Goal: Information Seeking & Learning: Check status

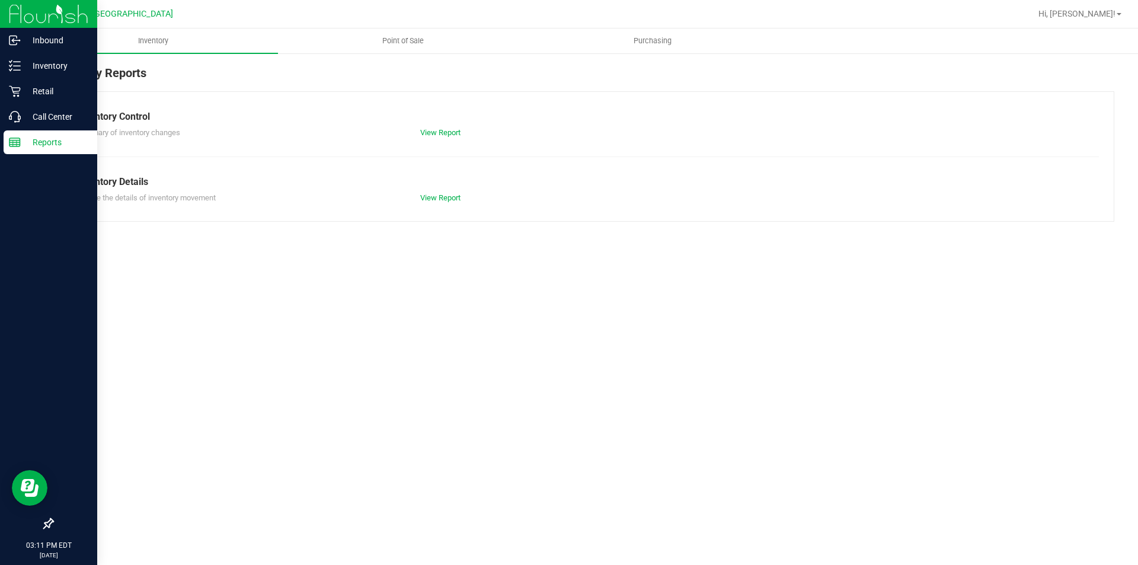
click at [30, 148] on p "Reports" at bounding box center [56, 142] width 71 height 14
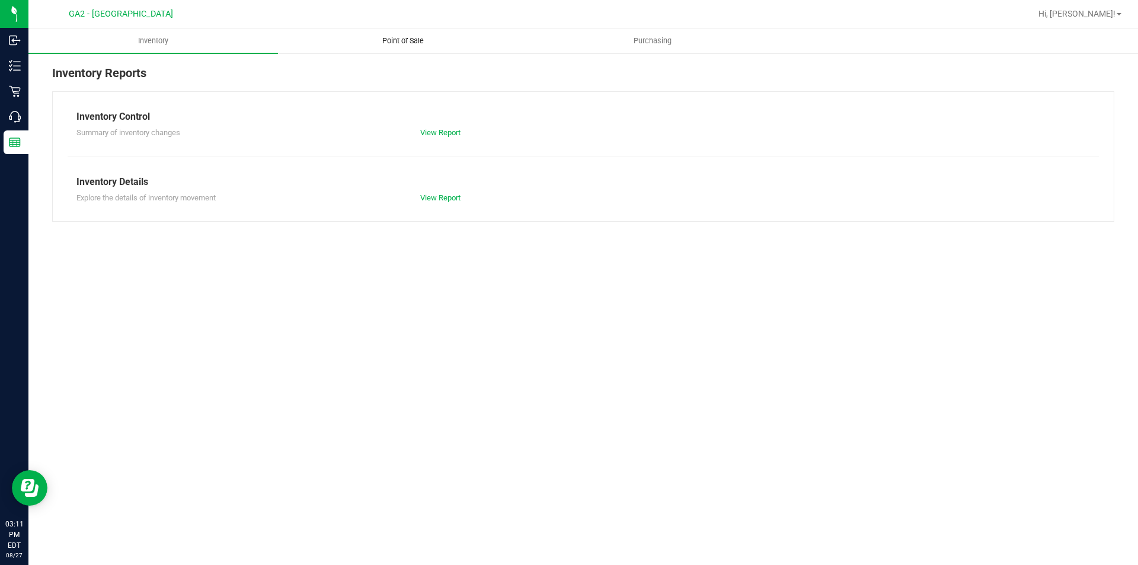
click at [406, 42] on span "Point of Sale" at bounding box center [403, 41] width 74 height 11
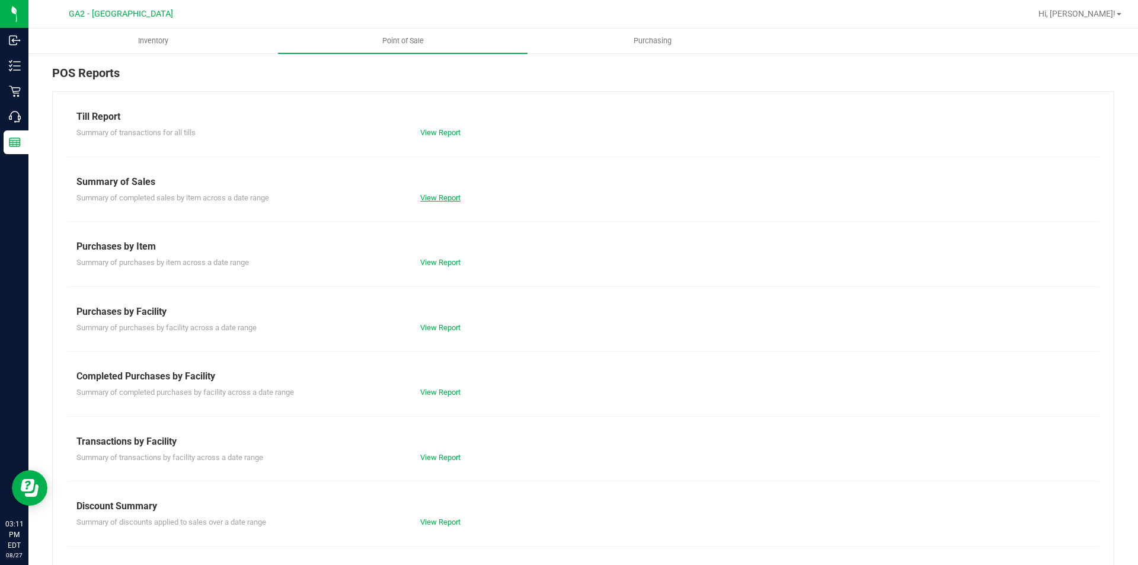
click at [437, 199] on link "View Report" at bounding box center [440, 197] width 40 height 9
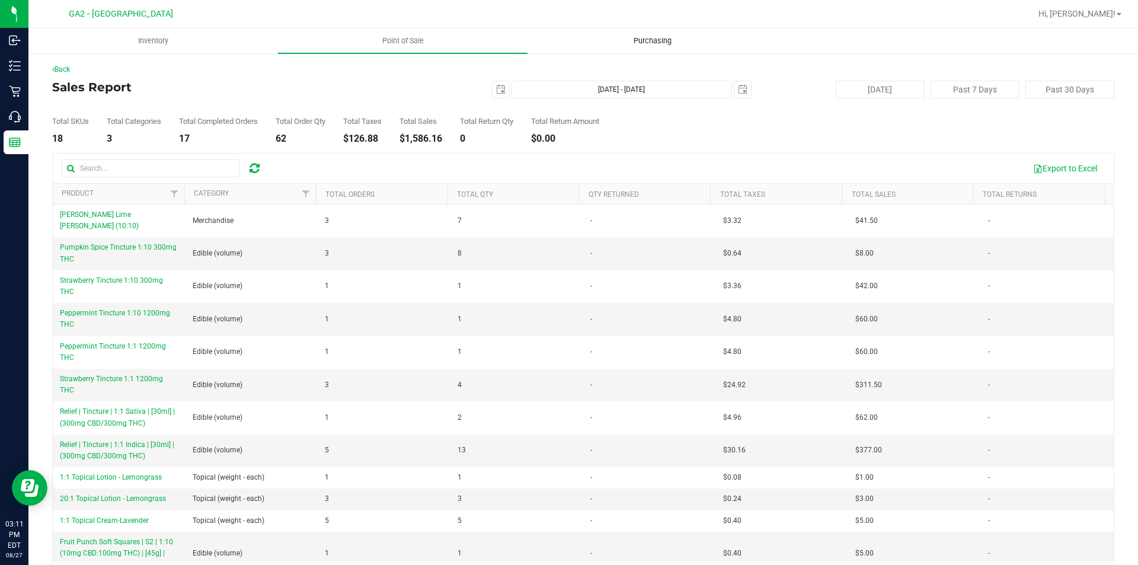
click at [657, 35] on uib-tab-heading "Purchasing" at bounding box center [652, 41] width 248 height 24
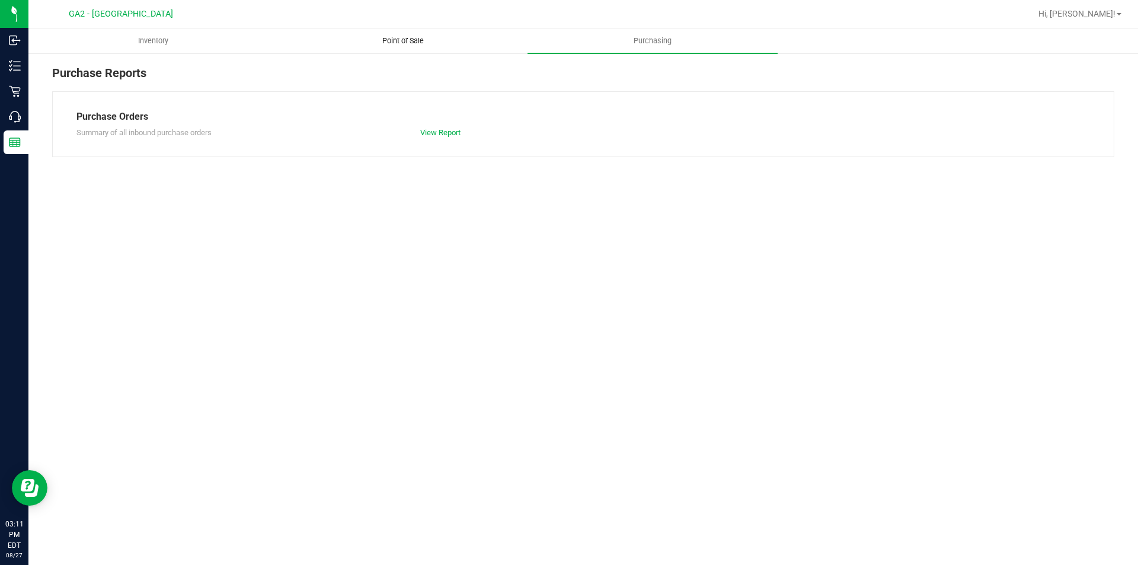
click at [396, 43] on span "Point of Sale" at bounding box center [403, 41] width 74 height 11
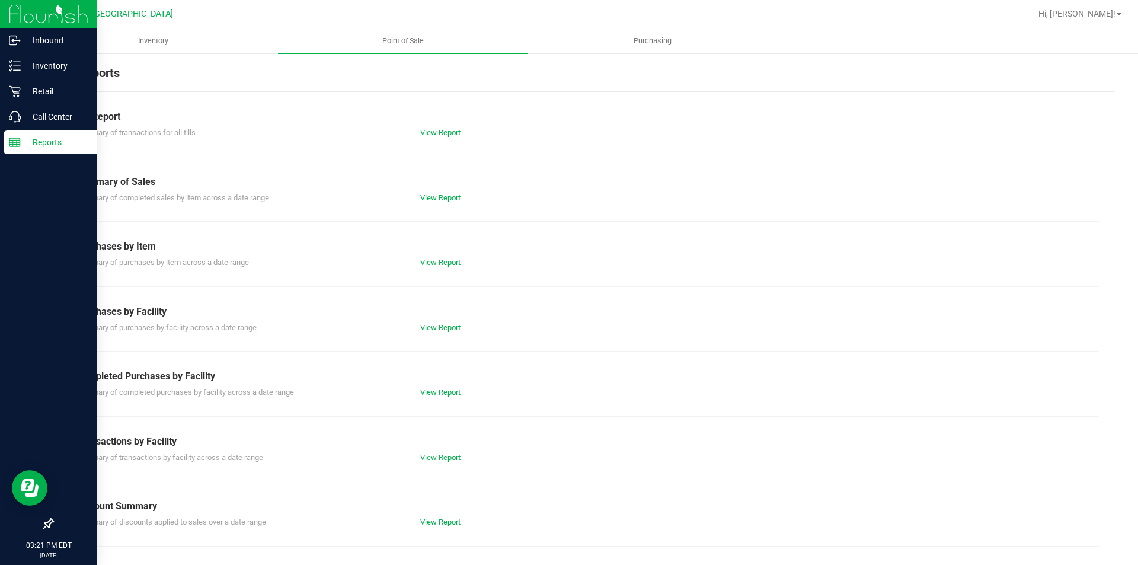
click at [49, 144] on p "Reports" at bounding box center [56, 142] width 71 height 14
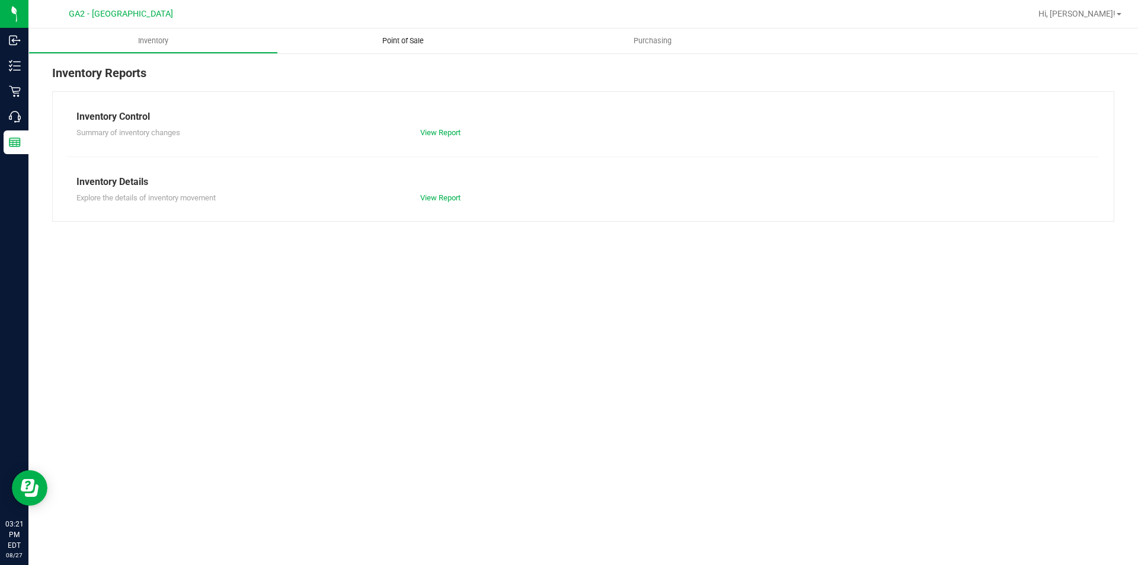
click at [410, 41] on span "Point of Sale" at bounding box center [403, 41] width 74 height 11
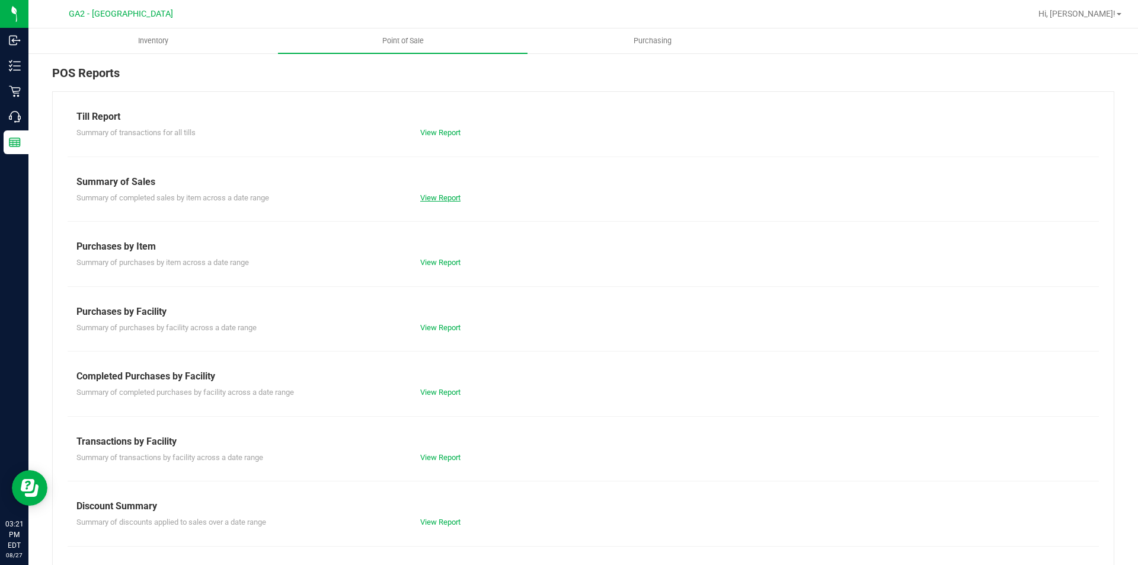
click at [439, 193] on link "View Report" at bounding box center [440, 197] width 40 height 9
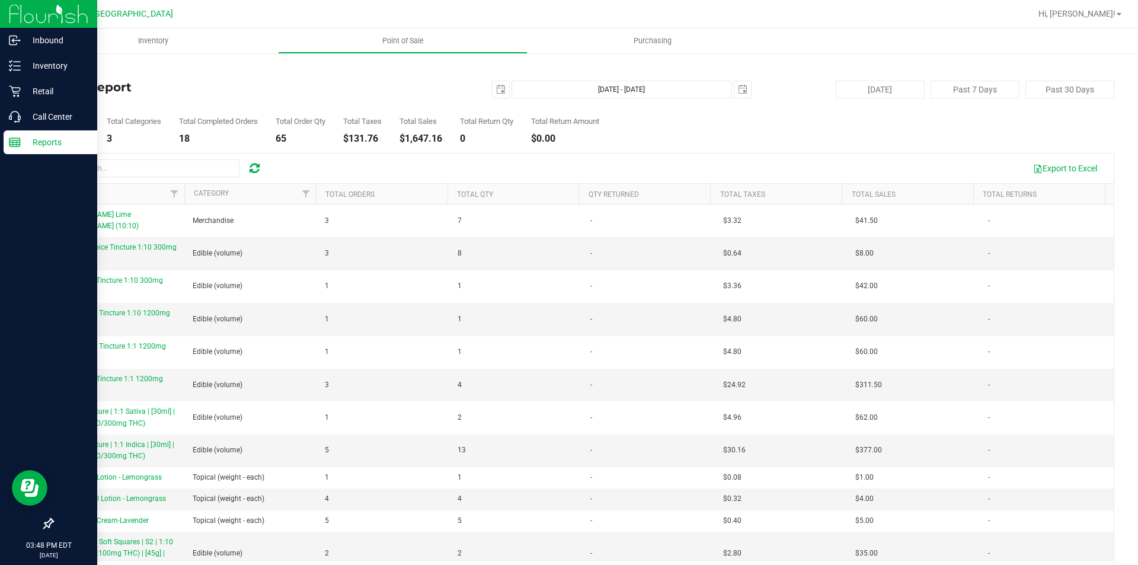
click at [15, 141] on line at bounding box center [14, 141] width 11 height 0
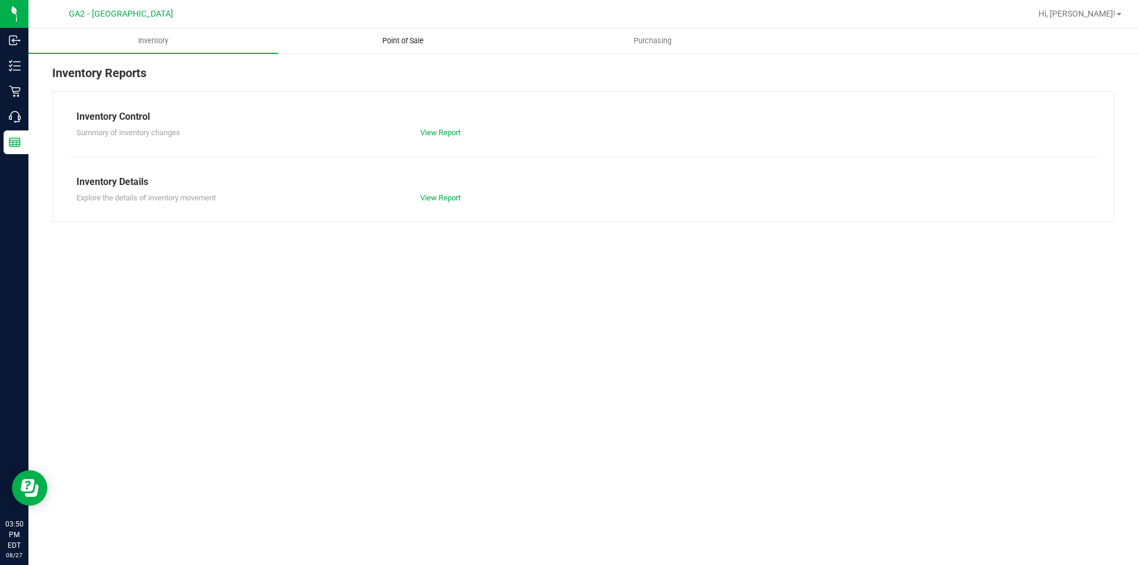
click at [395, 36] on span "Point of Sale" at bounding box center [403, 41] width 74 height 11
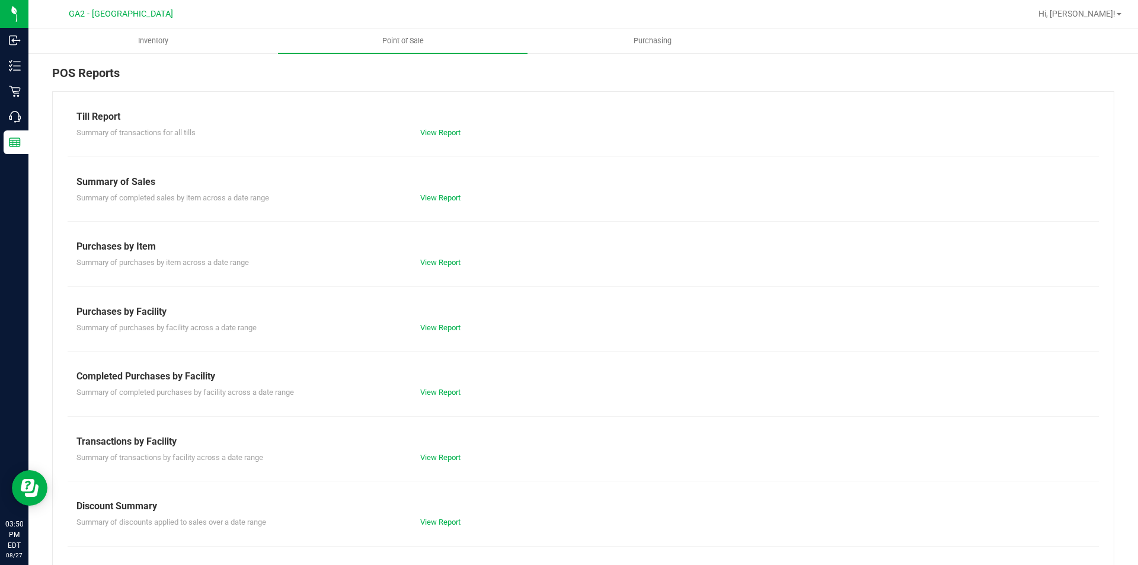
click at [441, 137] on div "View Report" at bounding box center [583, 133] width 344 height 12
click at [441, 135] on link "View Report" at bounding box center [440, 132] width 40 height 9
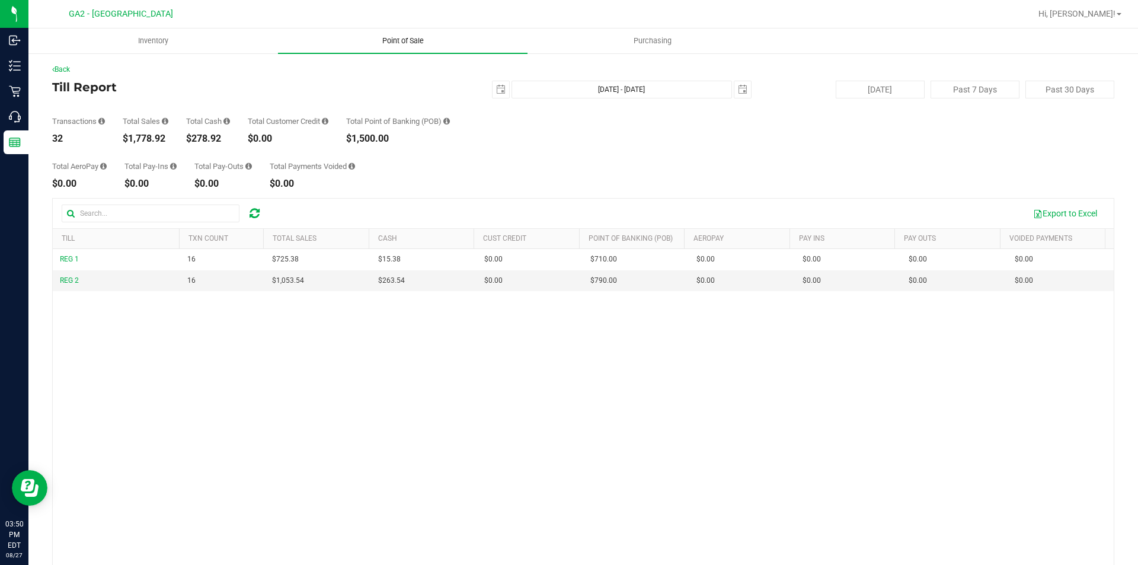
click at [413, 41] on span "Point of Sale" at bounding box center [403, 41] width 74 height 11
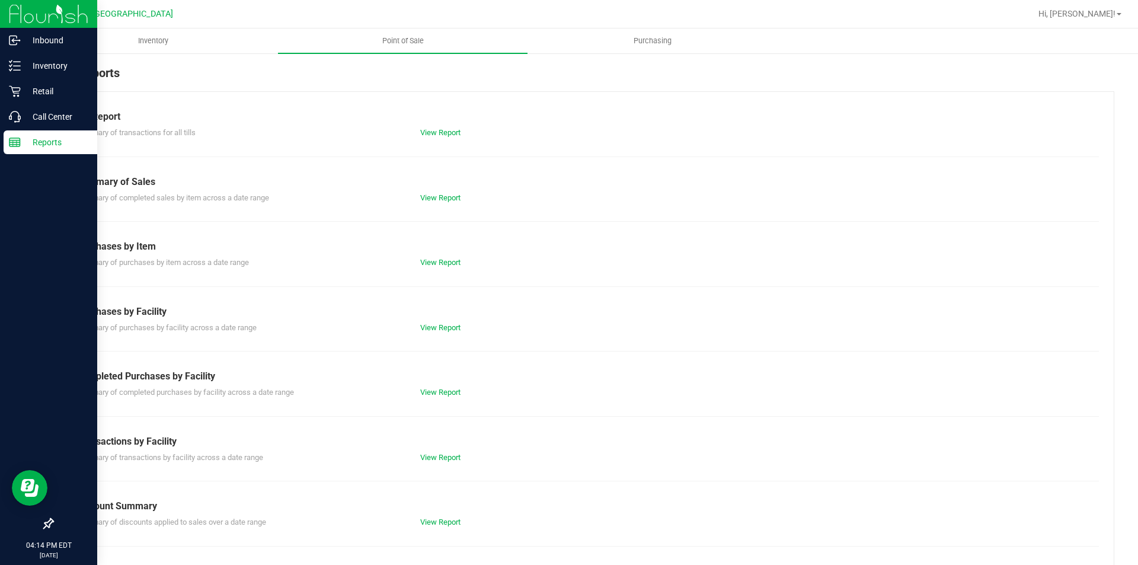
click at [27, 145] on p "Reports" at bounding box center [56, 142] width 71 height 14
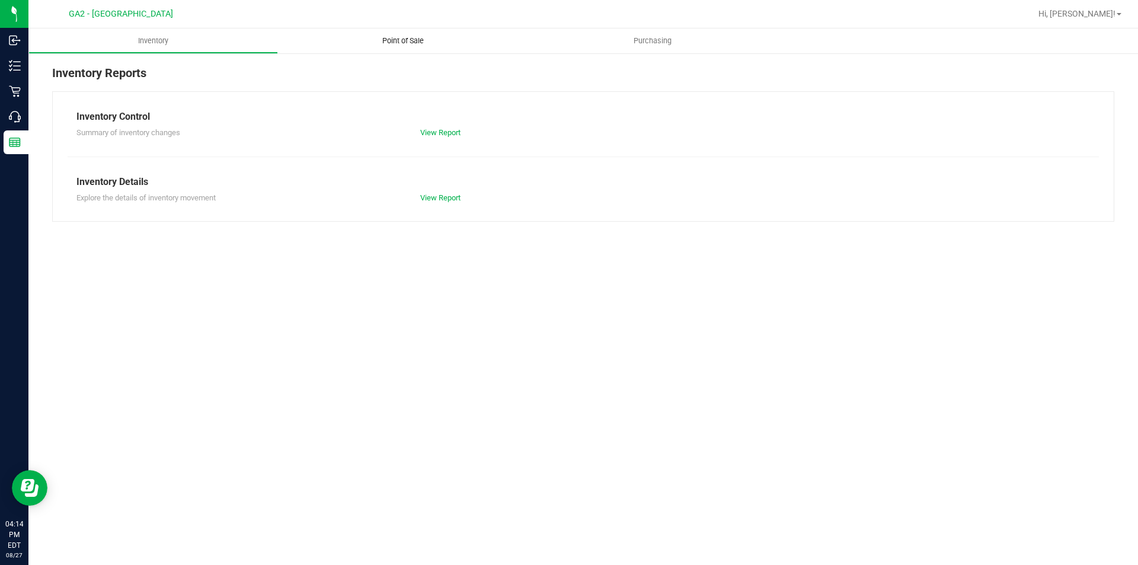
click at [384, 43] on span "Point of Sale" at bounding box center [403, 41] width 74 height 11
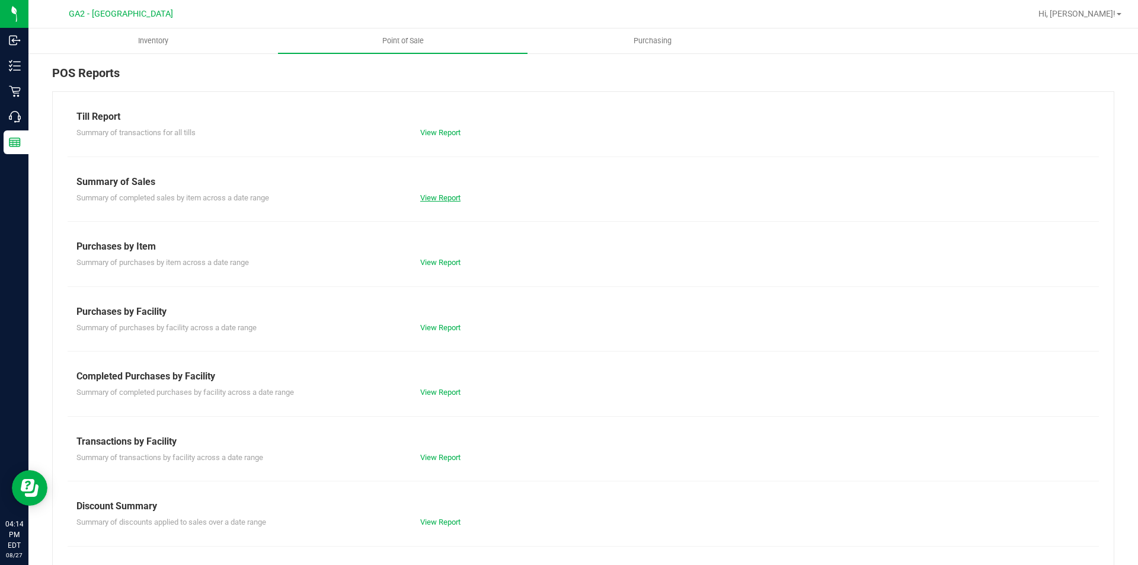
click at [427, 197] on link "View Report" at bounding box center [440, 197] width 40 height 9
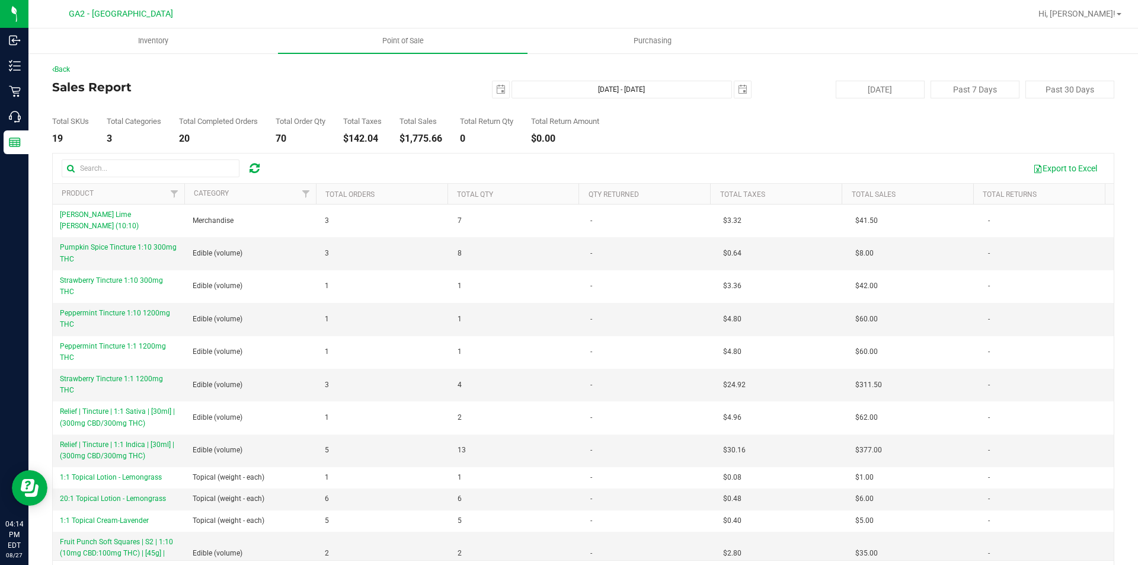
click at [658, 149] on div "Back Sales Report [DATE] [DATE] - [DATE] [DATE] [DATE] Past 7 Days Past 30 Days…" at bounding box center [583, 326] width 1062 height 525
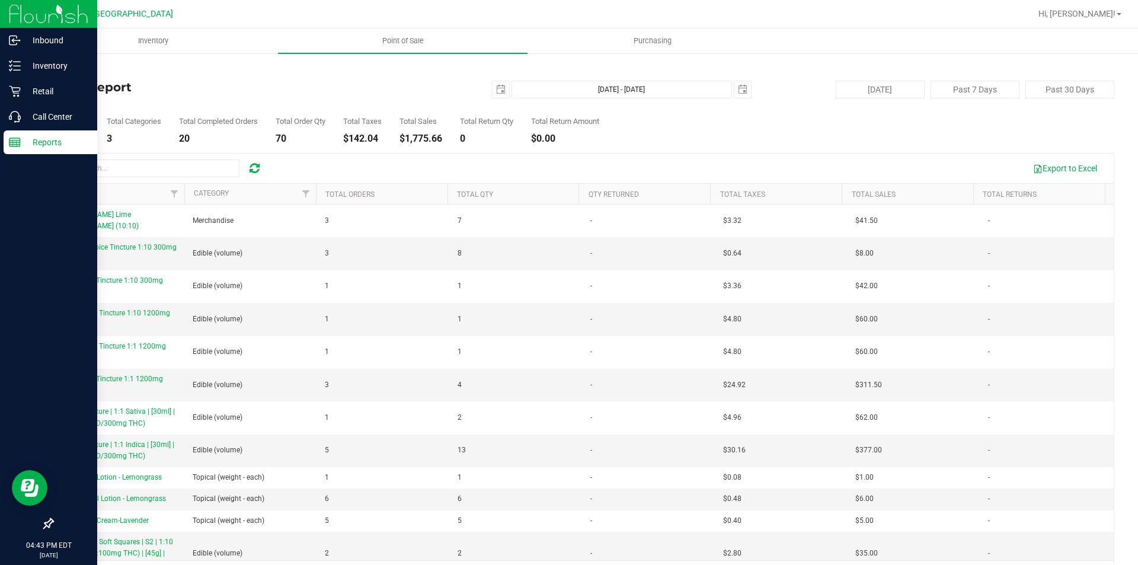
click at [18, 137] on icon at bounding box center [15, 142] width 12 height 12
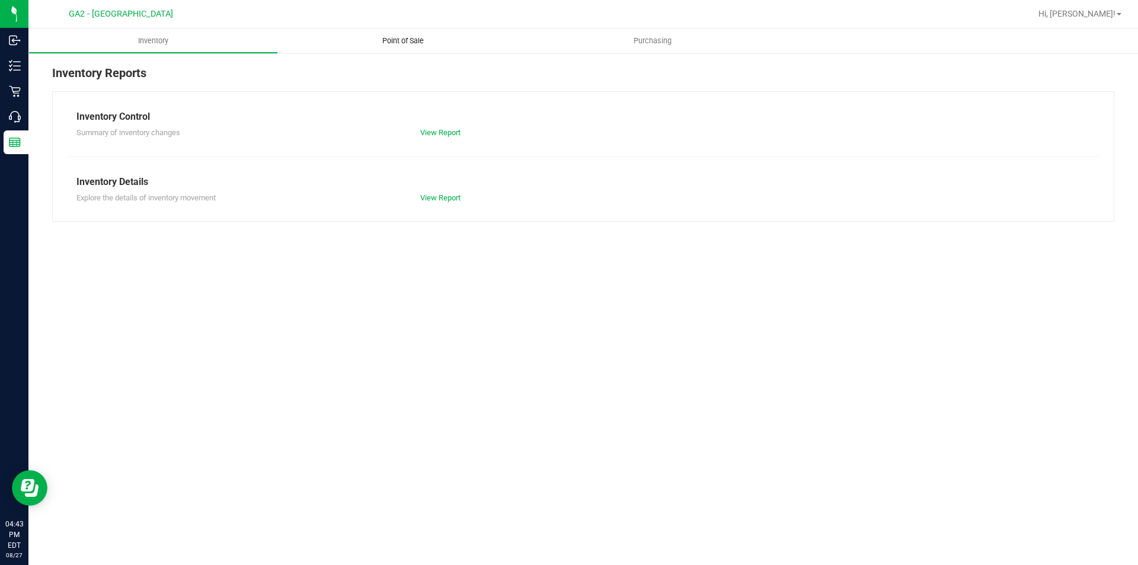
click at [409, 44] on span "Point of Sale" at bounding box center [403, 41] width 74 height 11
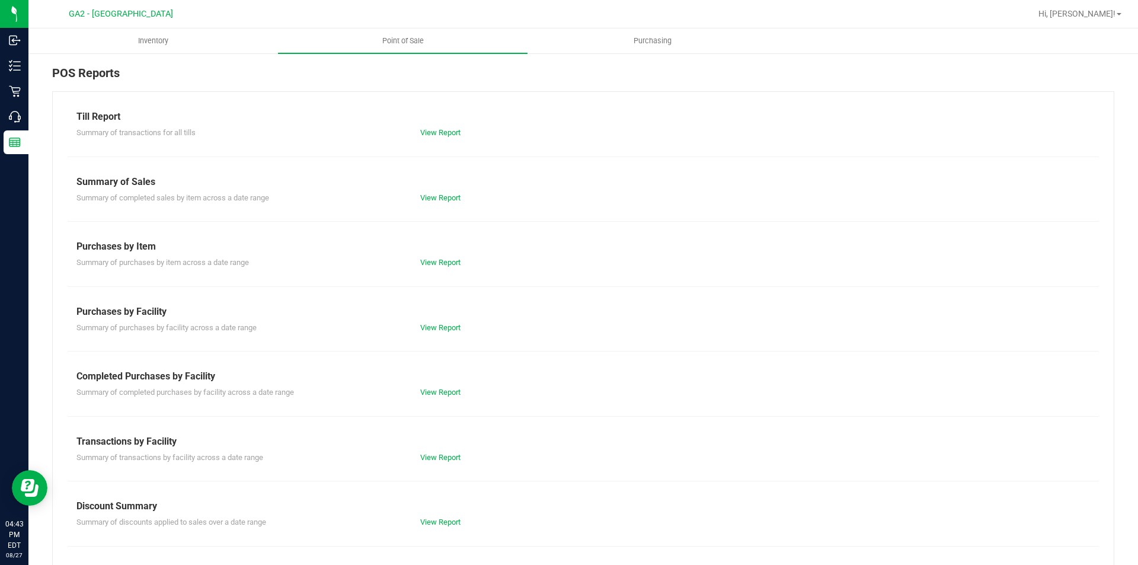
click at [467, 193] on div "View Report" at bounding box center [583, 198] width 344 height 12
click at [451, 199] on link "View Report" at bounding box center [440, 197] width 40 height 9
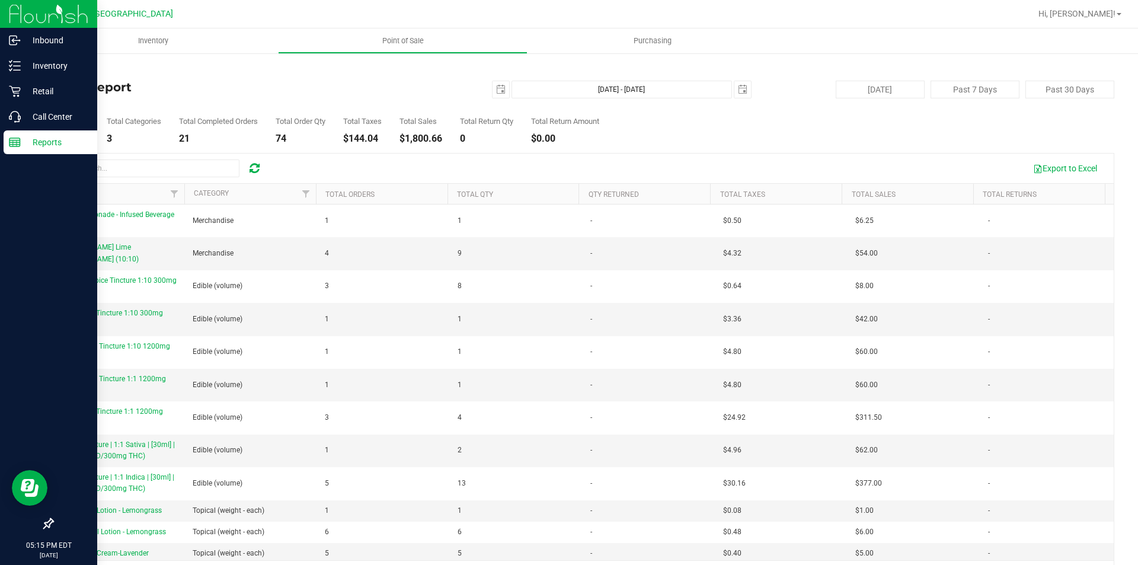
click at [9, 136] on icon at bounding box center [15, 142] width 12 height 12
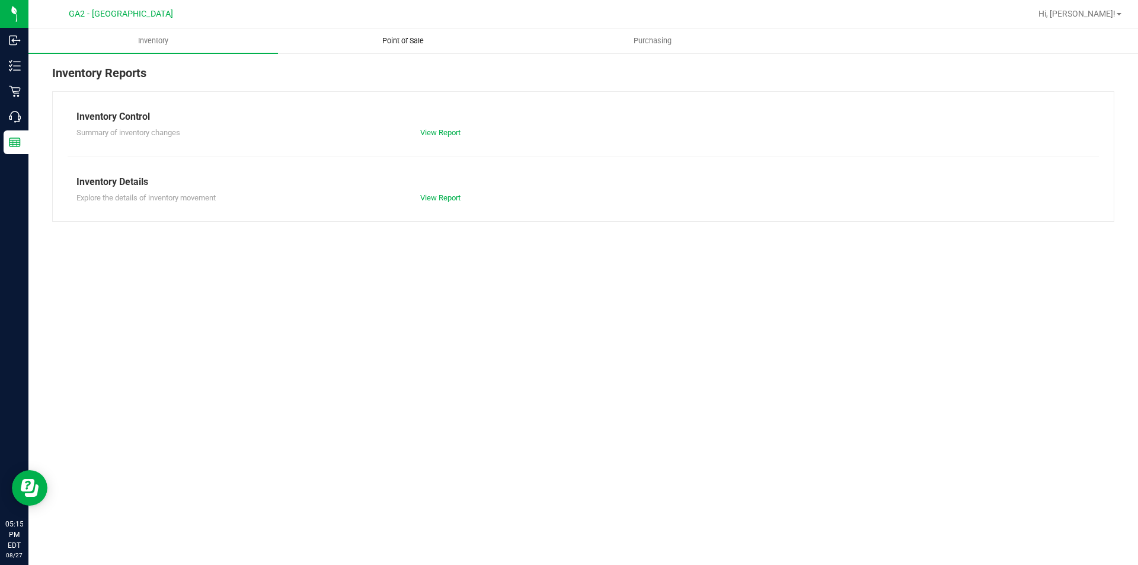
click at [398, 40] on span "Point of Sale" at bounding box center [403, 41] width 74 height 11
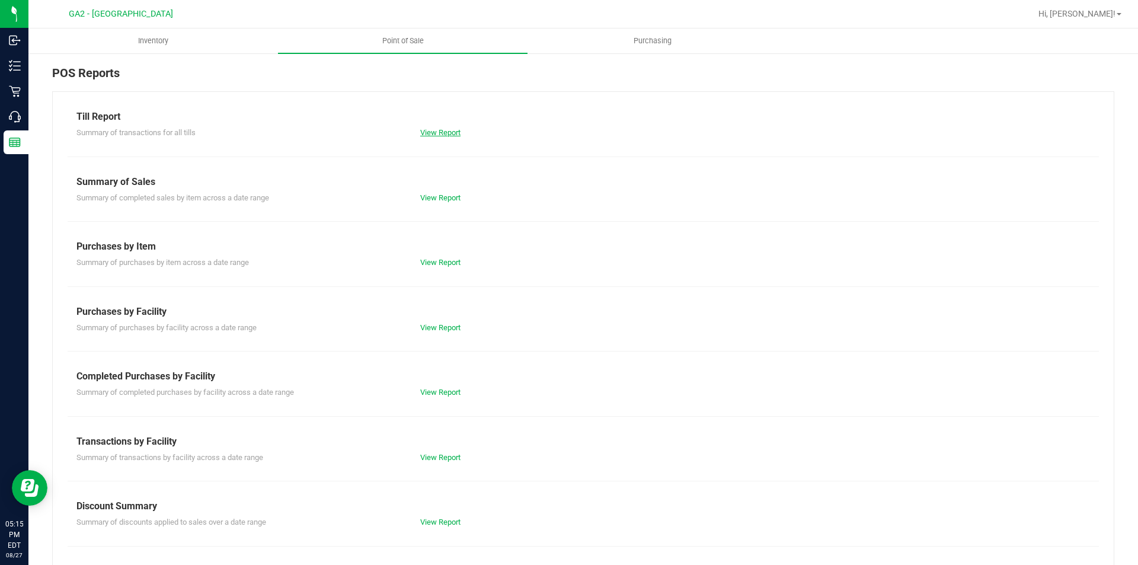
click at [436, 131] on link "View Report" at bounding box center [440, 132] width 40 height 9
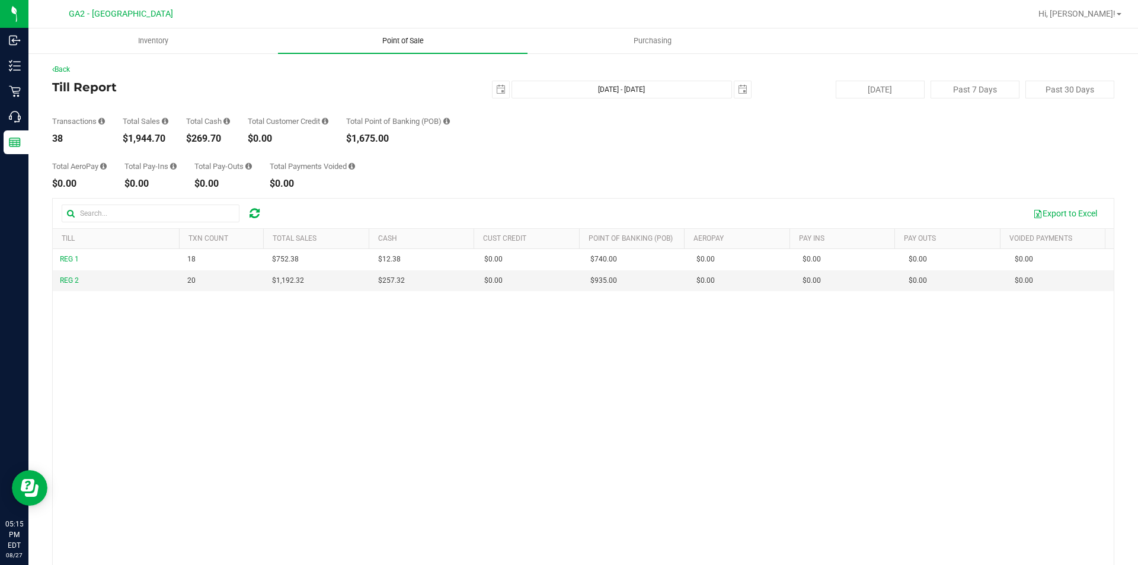
click at [401, 44] on span "Point of Sale" at bounding box center [403, 41] width 74 height 11
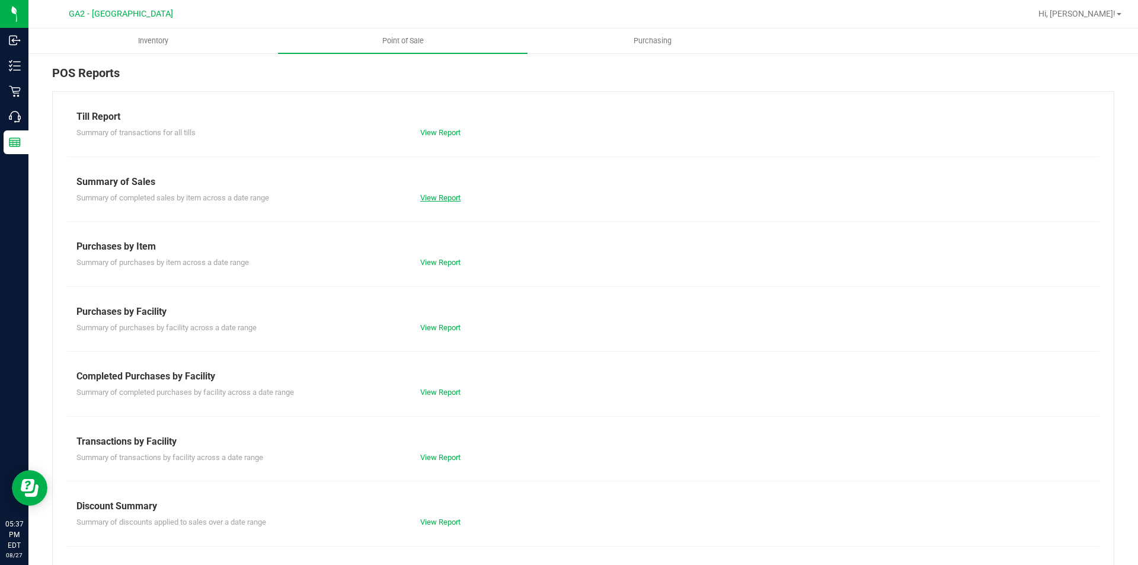
click at [435, 197] on link "View Report" at bounding box center [440, 197] width 40 height 9
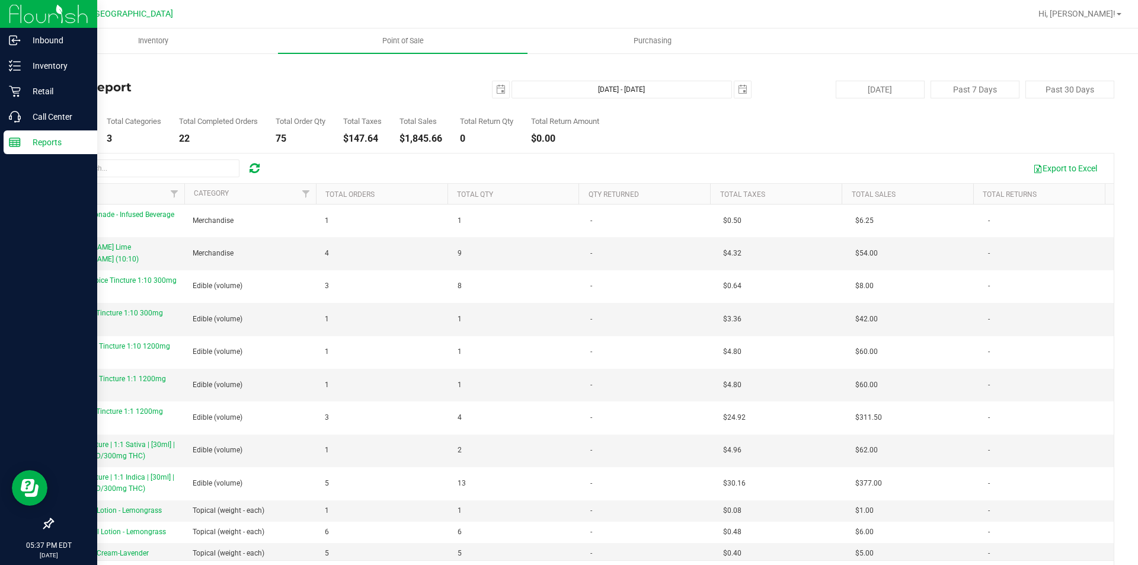
click at [27, 139] on p "Reports" at bounding box center [56, 142] width 71 height 14
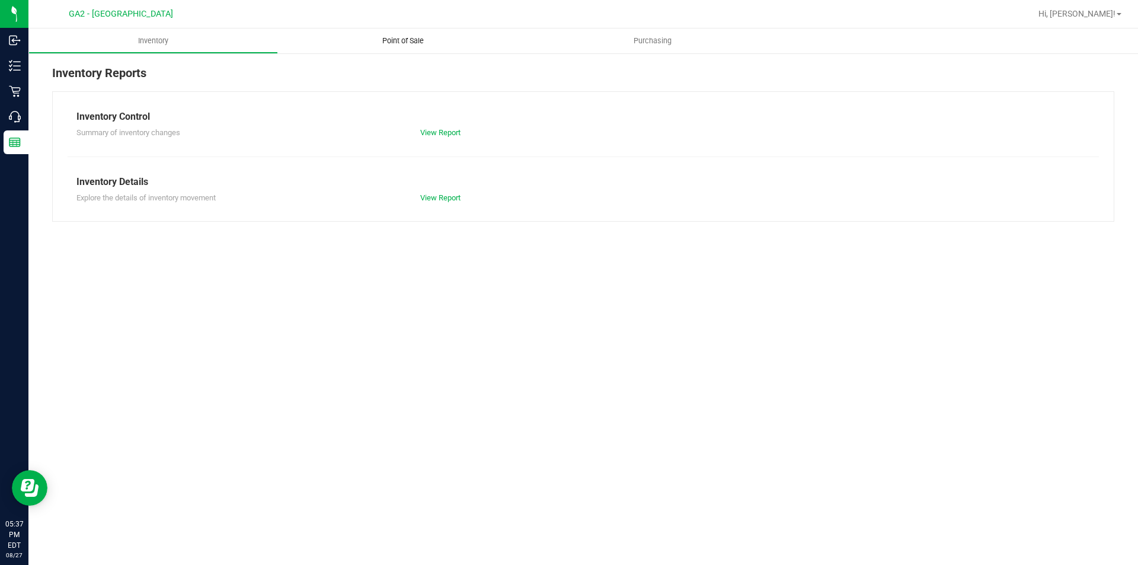
click at [387, 36] on span "Point of Sale" at bounding box center [403, 41] width 74 height 11
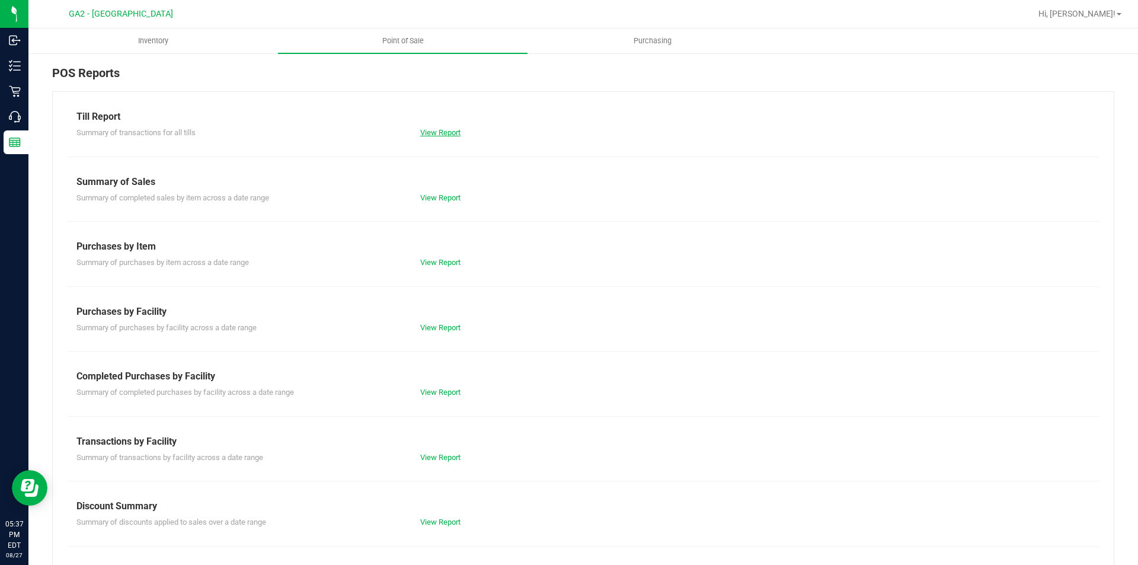
click at [437, 133] on link "View Report" at bounding box center [440, 132] width 40 height 9
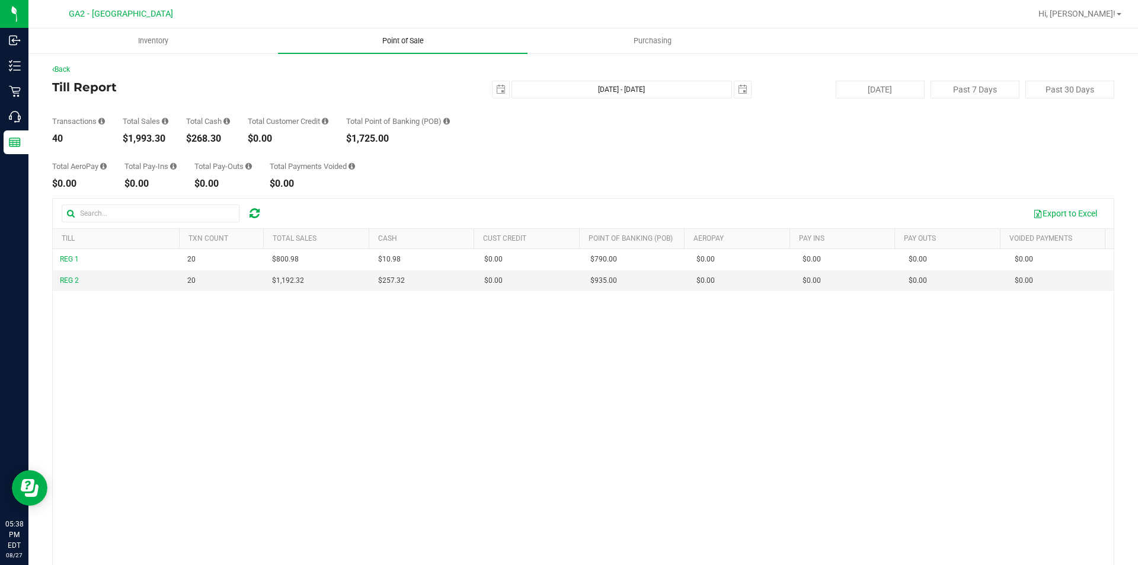
click at [404, 37] on span "Point of Sale" at bounding box center [403, 41] width 74 height 11
